Goal: Task Accomplishment & Management: Use online tool/utility

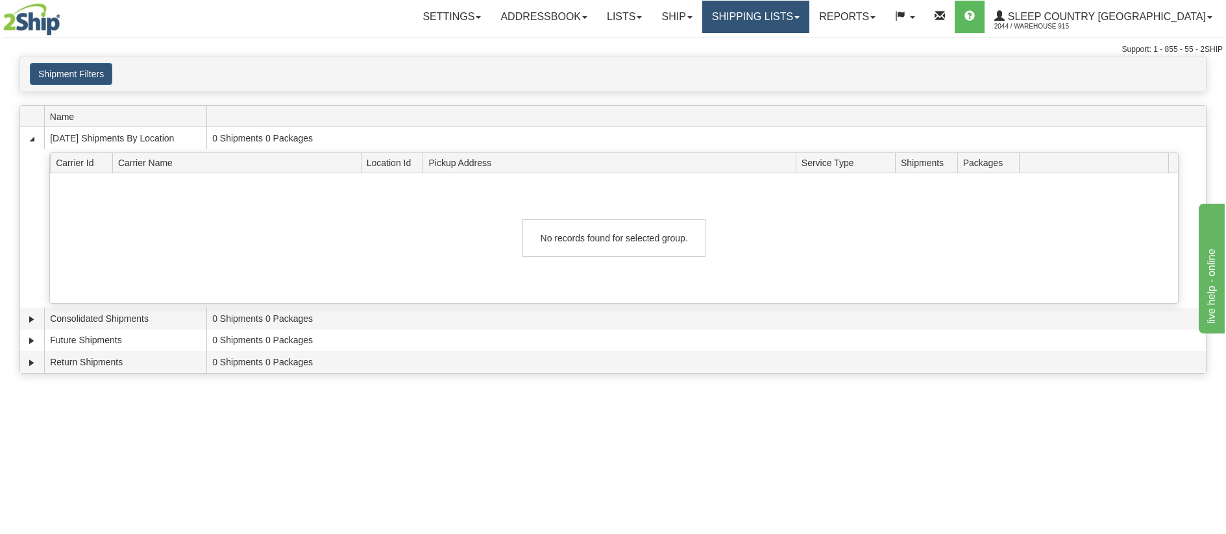
click at [790, 16] on link "Shipping lists" at bounding box center [755, 17] width 107 height 32
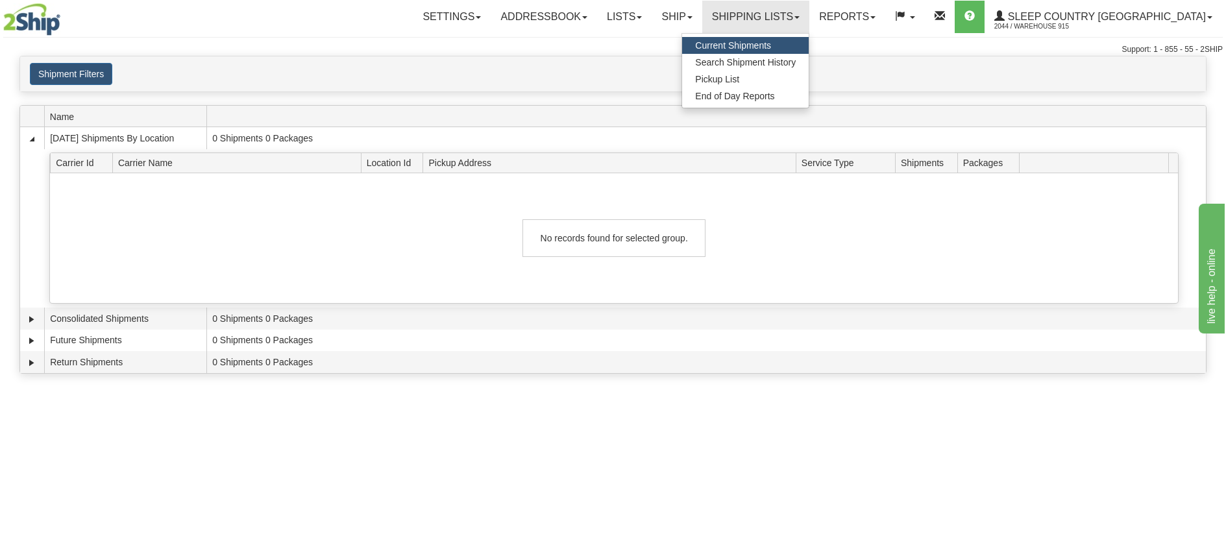
click at [771, 41] on span "Current Shipments" at bounding box center [733, 45] width 76 height 10
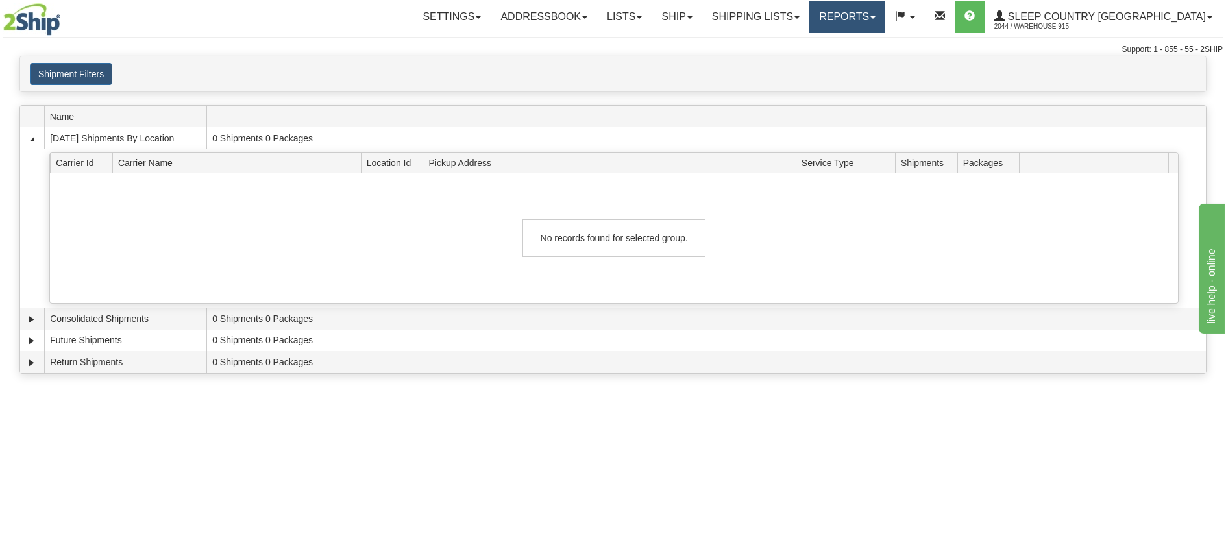
click at [885, 6] on link "Reports" at bounding box center [847, 17] width 76 height 32
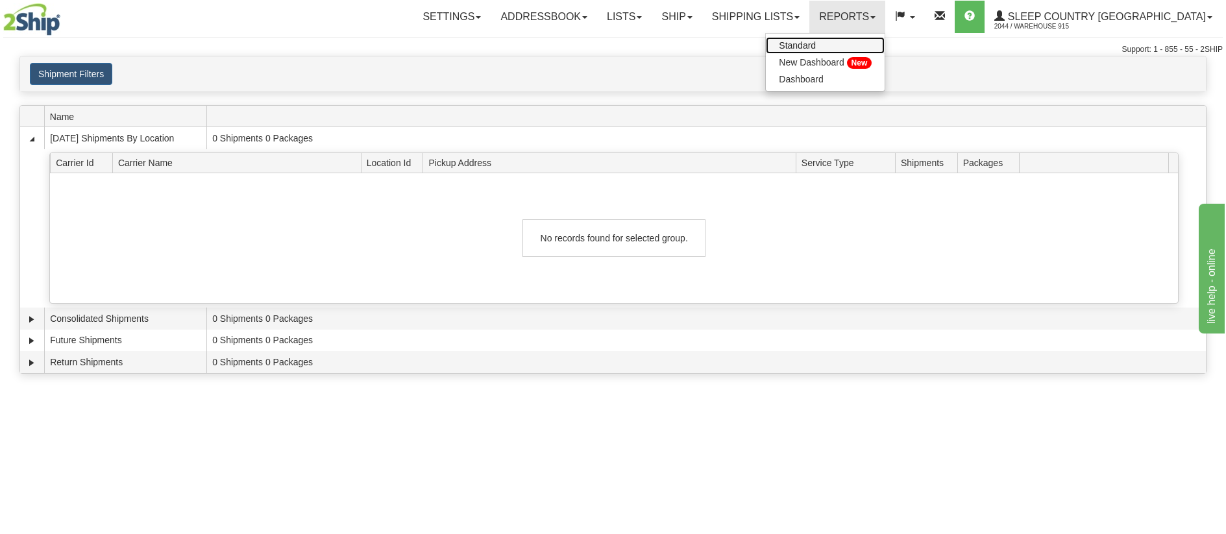
click at [816, 40] on span "Standard" at bounding box center [797, 45] width 37 height 10
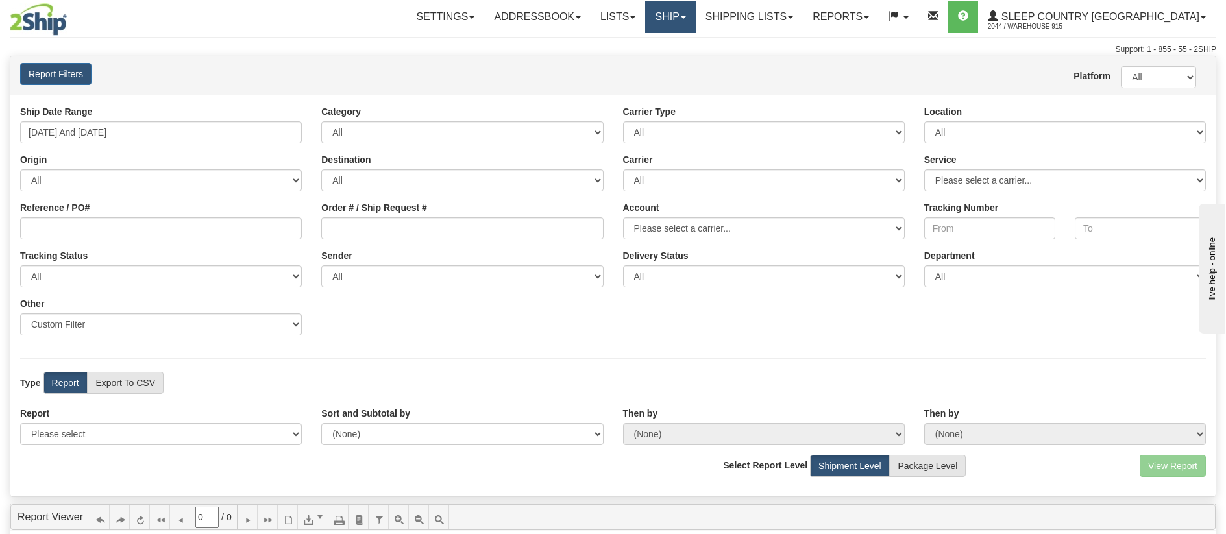
click at [695, 15] on link "Ship" at bounding box center [670, 17] width 50 height 32
click at [590, 19] on link "Addressbook" at bounding box center [537, 17] width 106 height 32
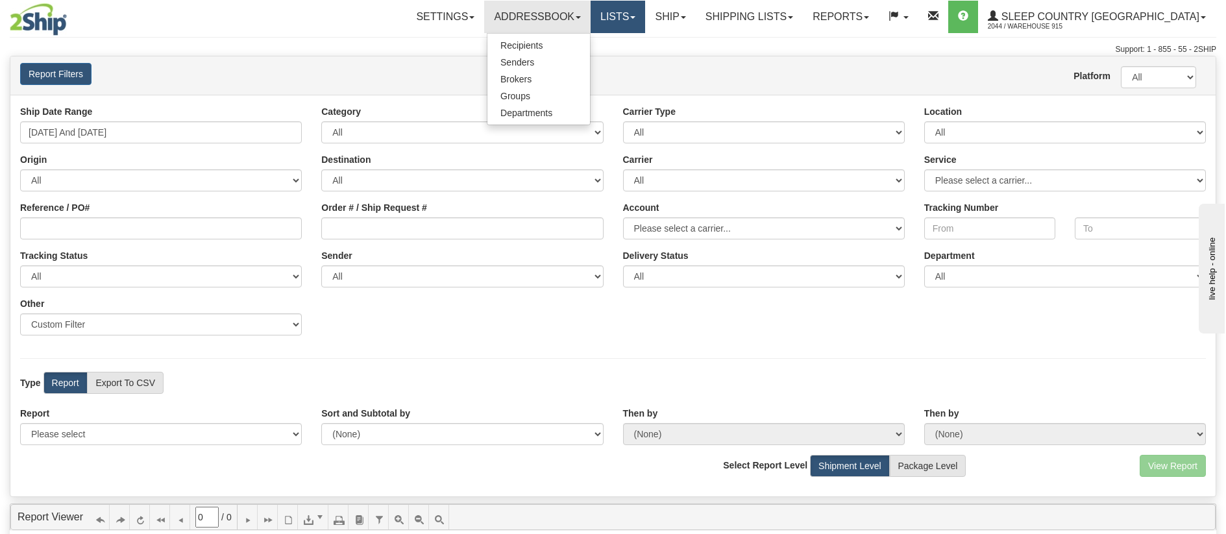
click at [645, 15] on link "Lists" at bounding box center [617, 17] width 54 height 32
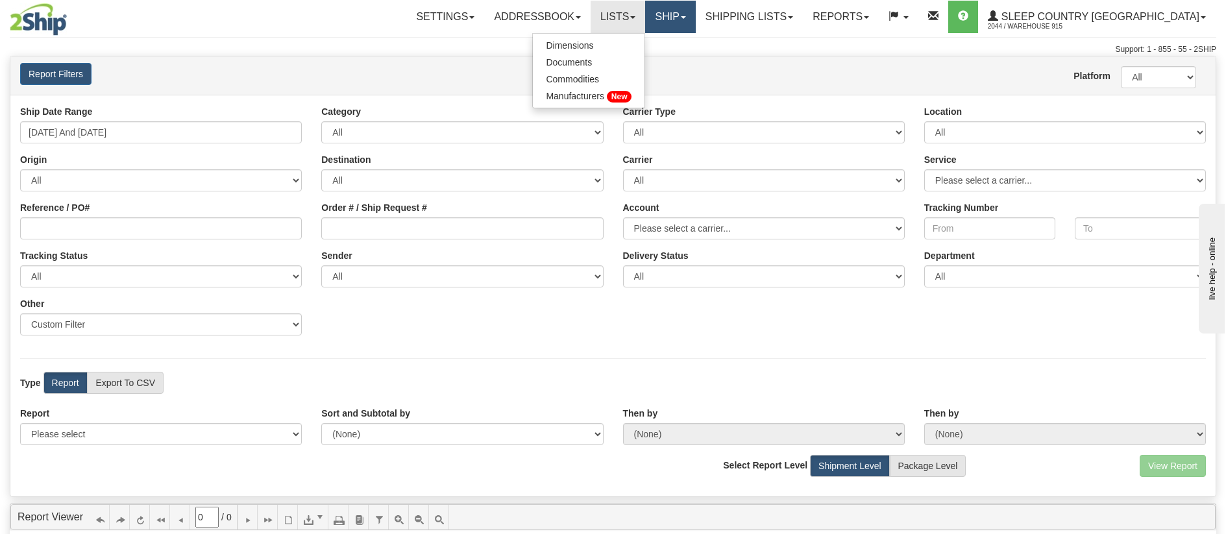
click at [695, 11] on link "Ship" at bounding box center [670, 17] width 50 height 32
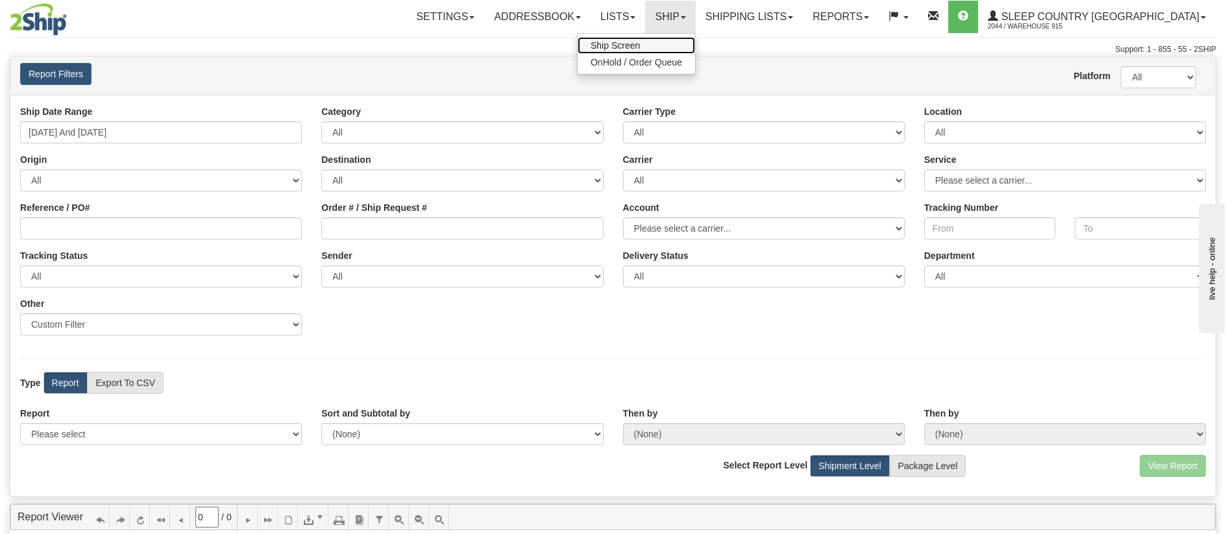
click at [694, 38] on link "Ship Screen" at bounding box center [635, 45] width 117 height 17
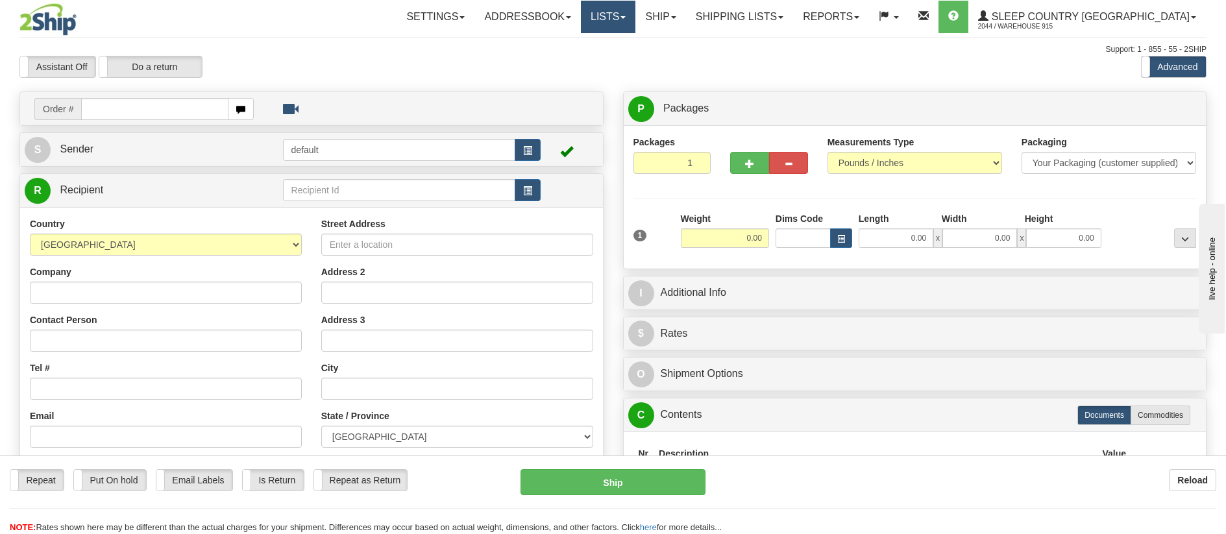
click at [635, 18] on link "Lists" at bounding box center [608, 17] width 54 height 32
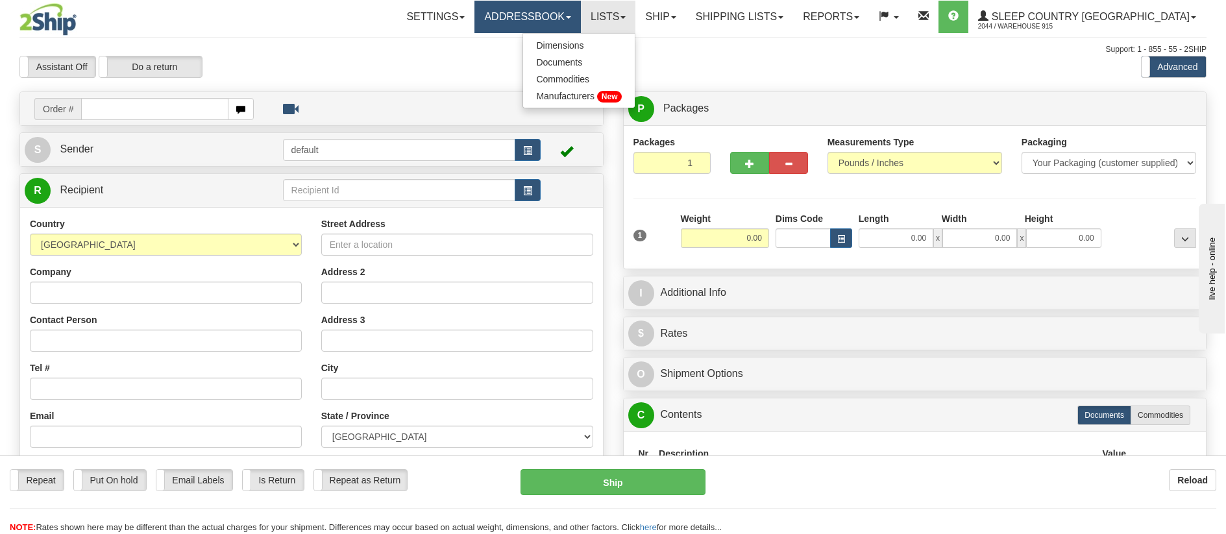
click at [581, 21] on link "Addressbook" at bounding box center [527, 17] width 106 height 32
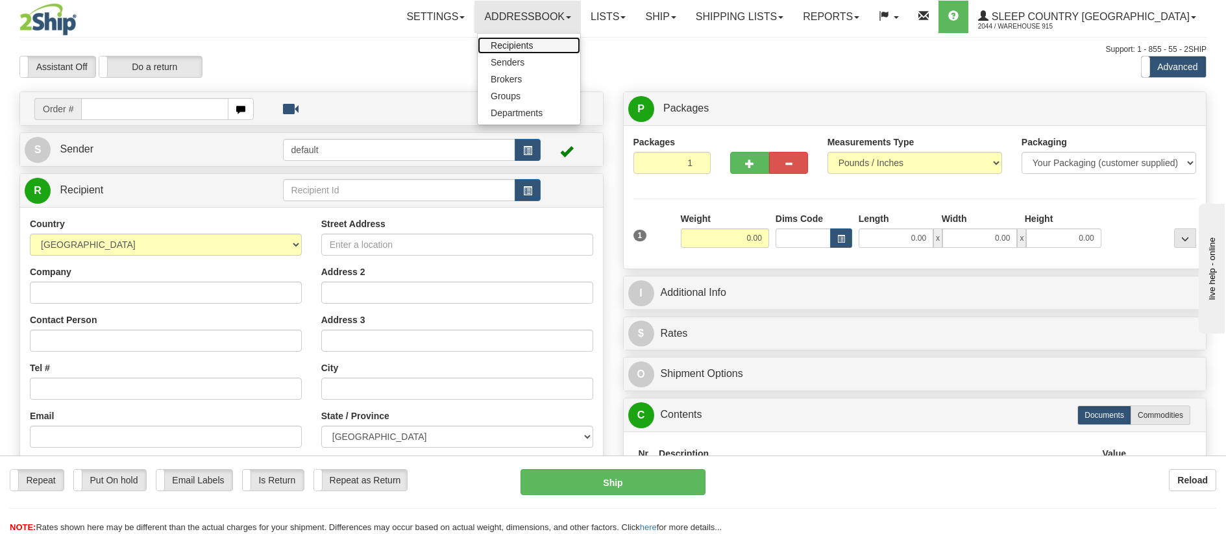
click at [533, 43] on span "Recipients" at bounding box center [511, 45] width 42 height 10
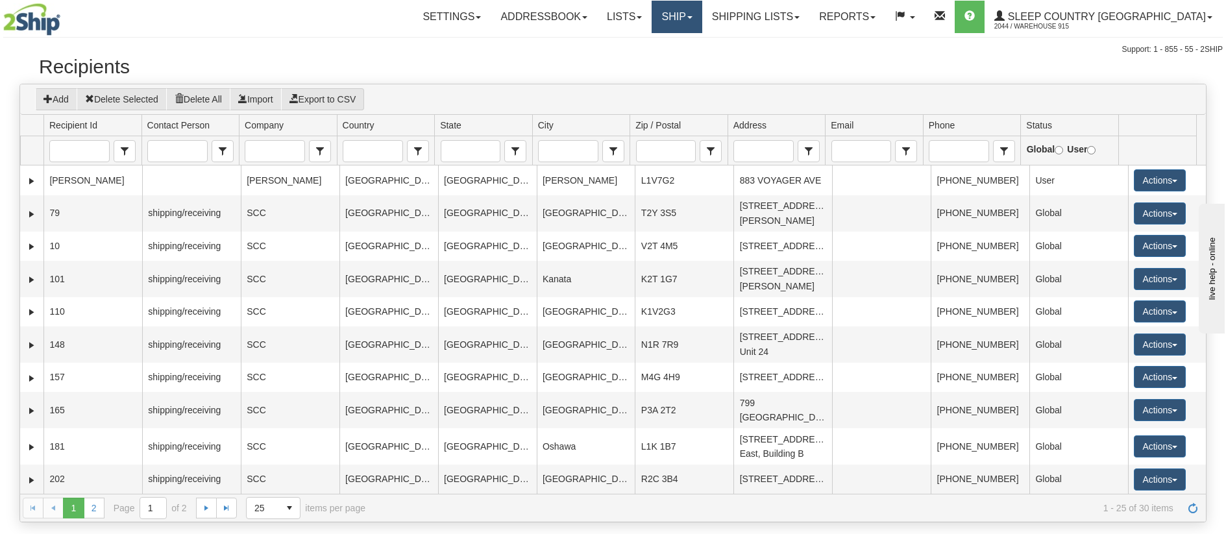
click at [701, 19] on link "Ship" at bounding box center [676, 17] width 50 height 32
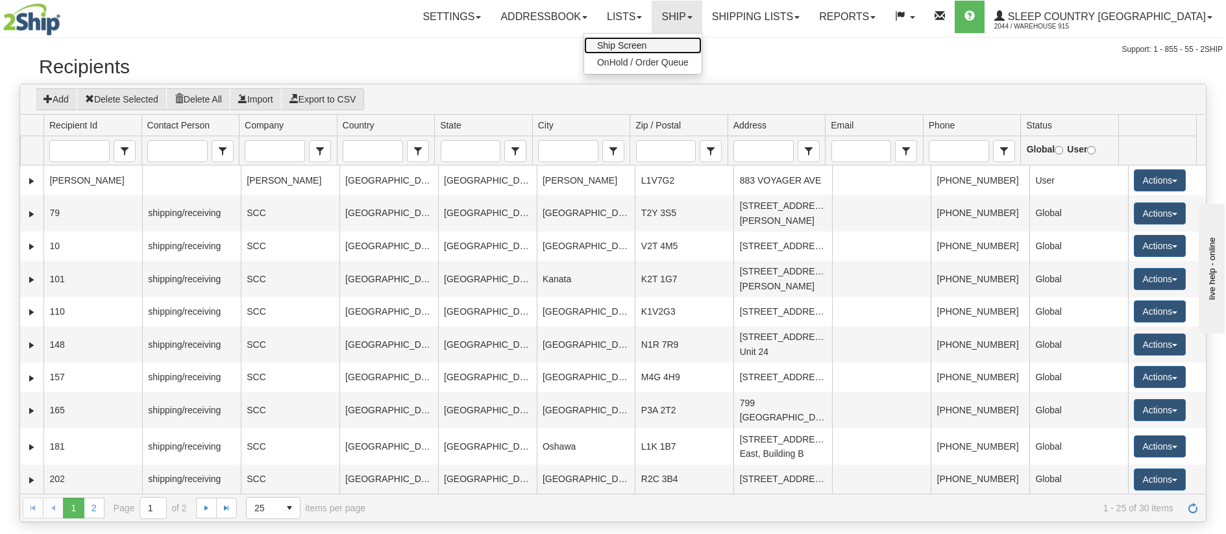
click at [701, 49] on link "Ship Screen" at bounding box center [642, 45] width 117 height 17
